Goal: Information Seeking & Learning: Learn about a topic

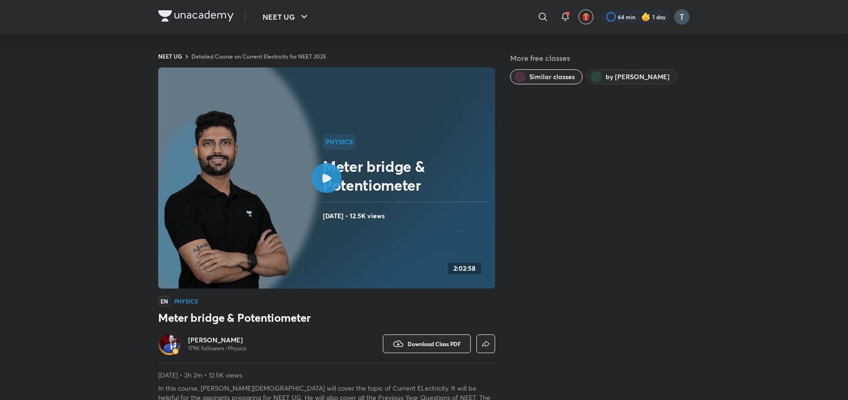
click at [333, 174] on div at bounding box center [327, 178] width 30 height 30
click at [335, 175] on div at bounding box center [327, 178] width 30 height 30
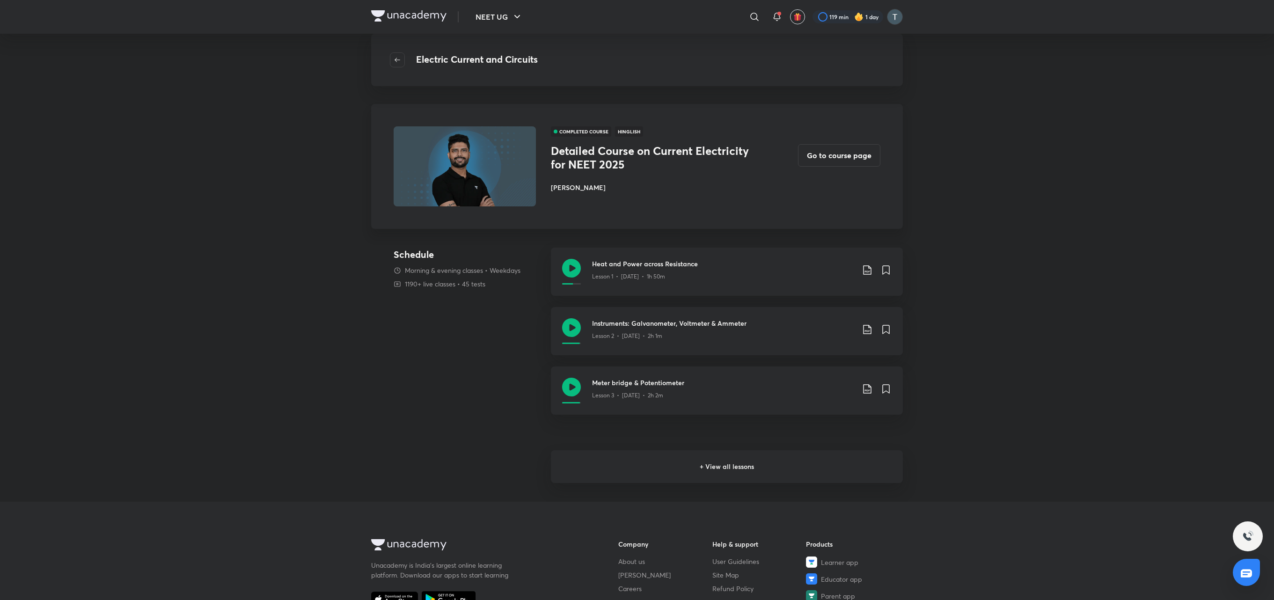
drag, startPoint x: 850, startPoint y: 0, endPoint x: 695, endPoint y: 455, distance: 479.9
click at [695, 399] on h6 "+ View all lessons" at bounding box center [727, 466] width 352 height 33
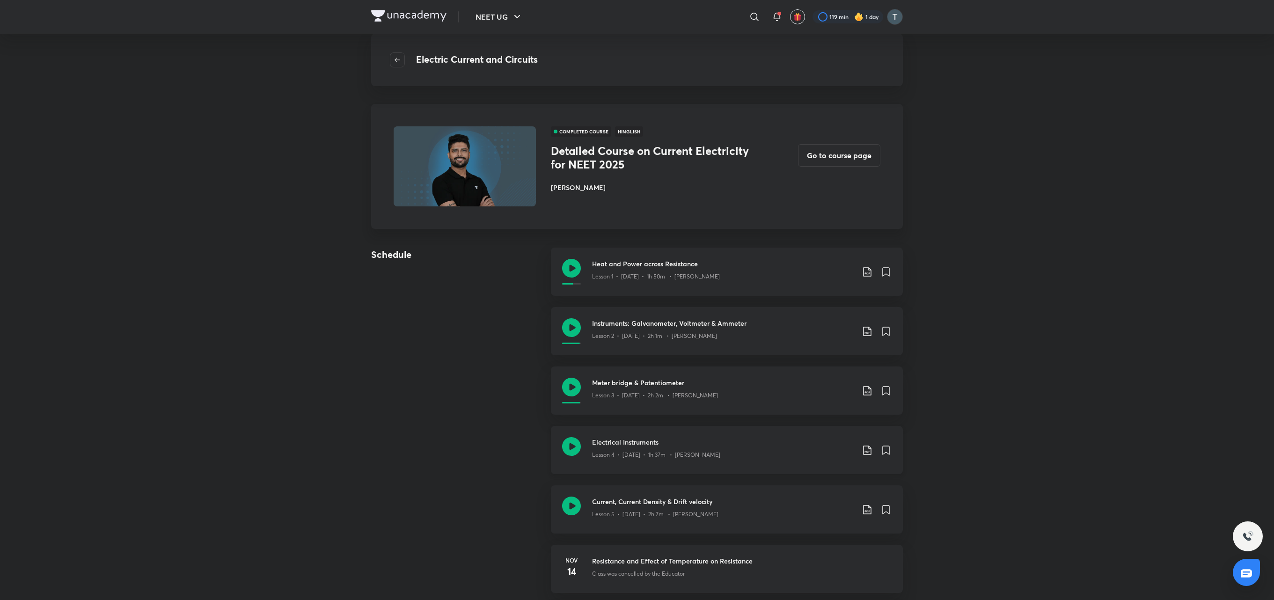
click at [644, 399] on h3 "Electrical Instruments" at bounding box center [723, 442] width 262 height 10
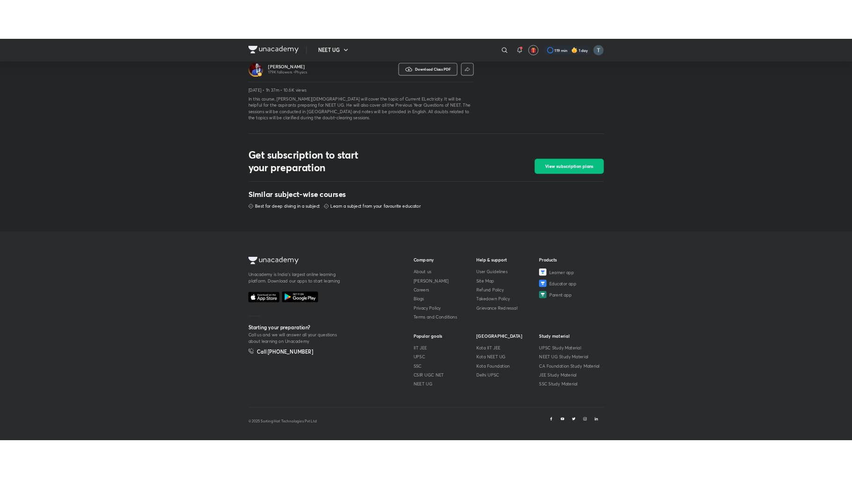
scroll to position [300, 0]
